Goal: Information Seeking & Learning: Check status

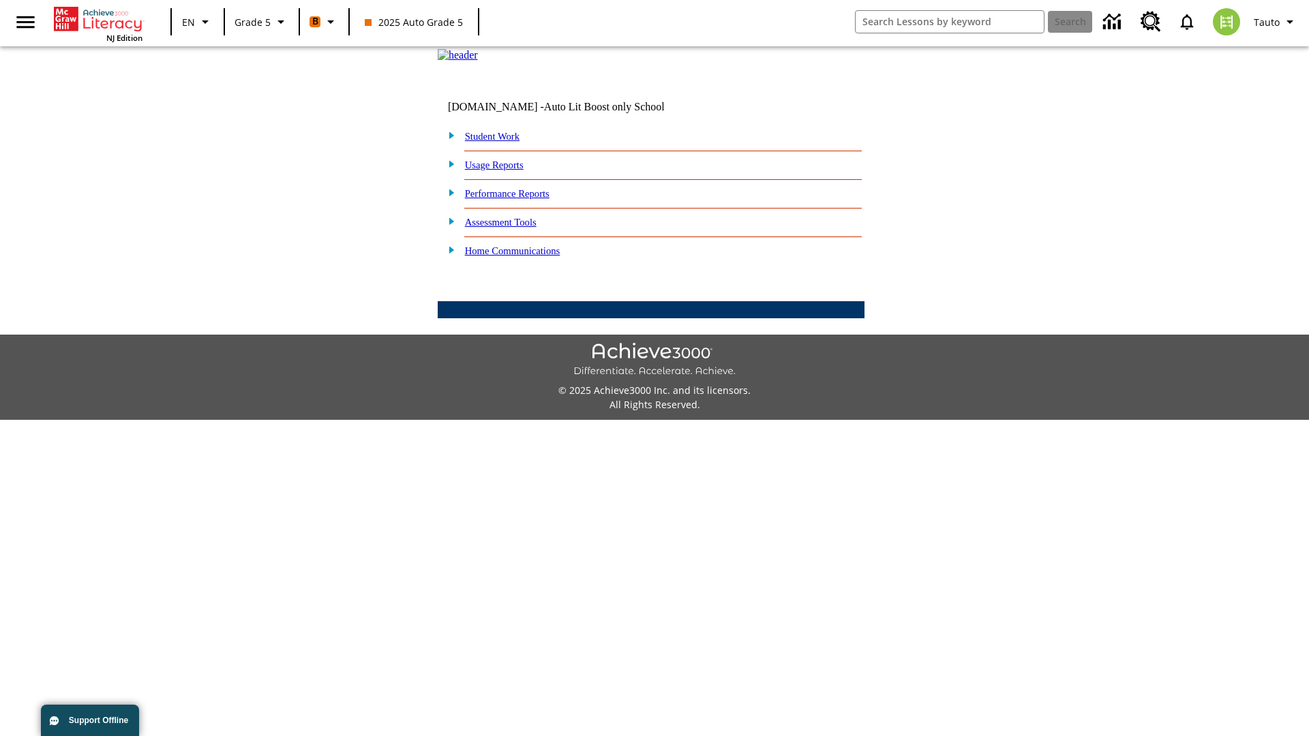
click at [521, 199] on link "Performance Reports" at bounding box center [507, 193] width 85 height 11
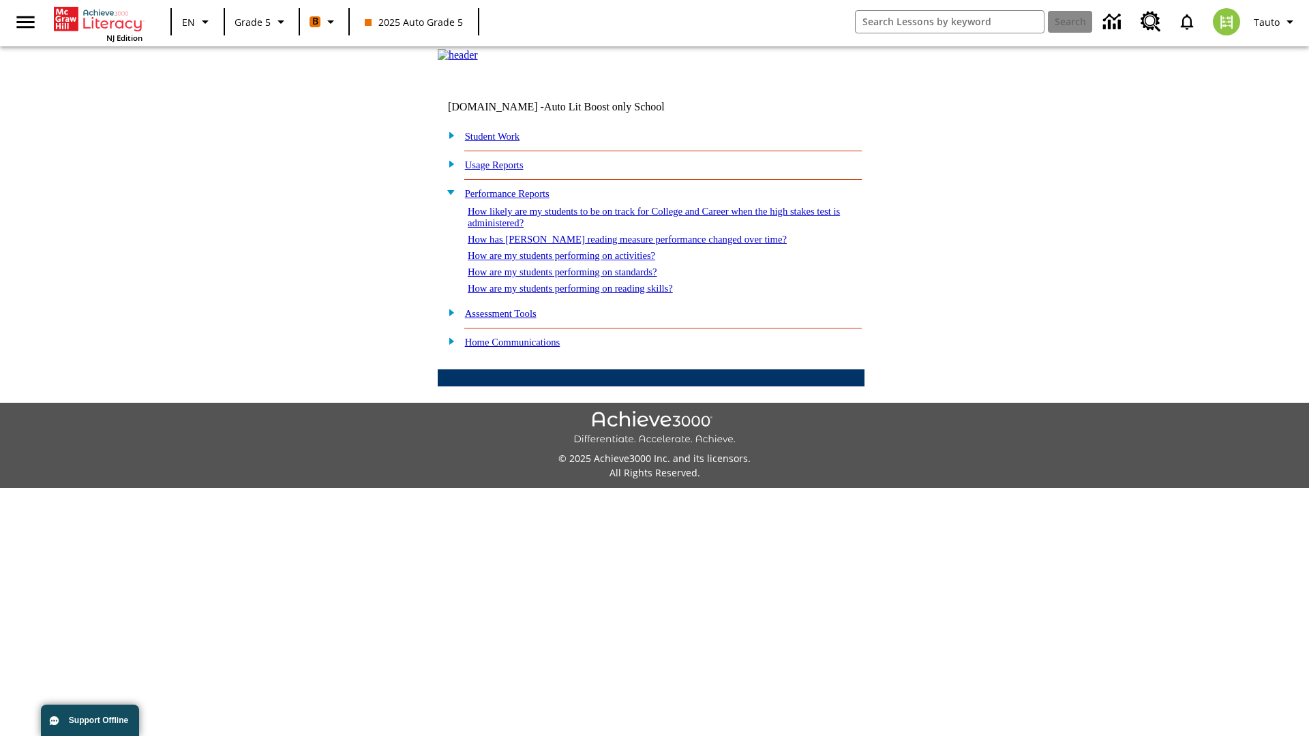
click at [584, 294] on link "How are my students performing on reading skills?" at bounding box center [570, 288] width 205 height 11
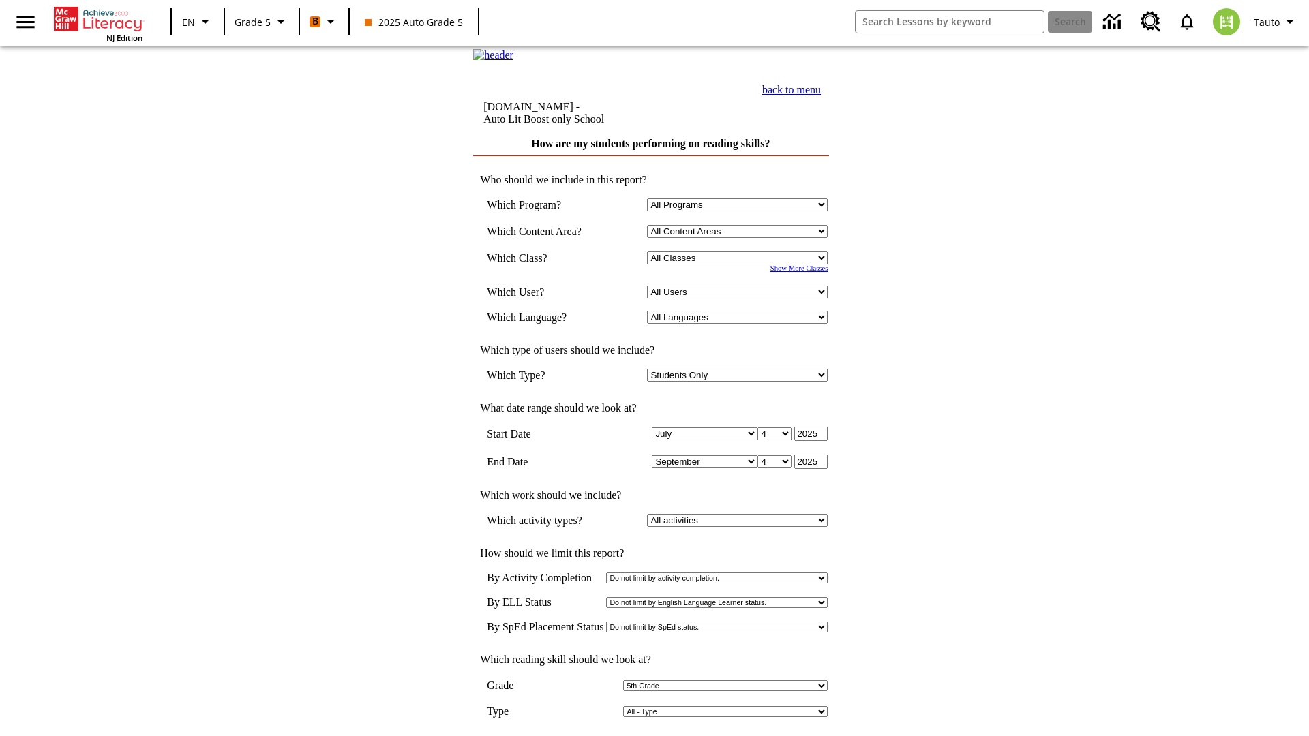
click at [740, 264] on select "Select a Class: All Classes 2025 Auto Grade 5 OL 2025 Auto Grade 6" at bounding box center [737, 258] width 181 height 13
select select "11133131"
click at [740, 299] on select "All Users Cat, Sautoen Cat, Sautoes Cat, Sautoss Donotlogin, Sautoen Twoschools…" at bounding box center [737, 292] width 181 height 13
select select "21437107"
